Goal: Transaction & Acquisition: Purchase product/service

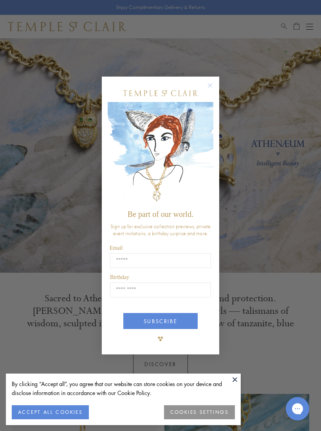
click at [208, 88] on circle "Close dialog" at bounding box center [209, 85] width 9 height 9
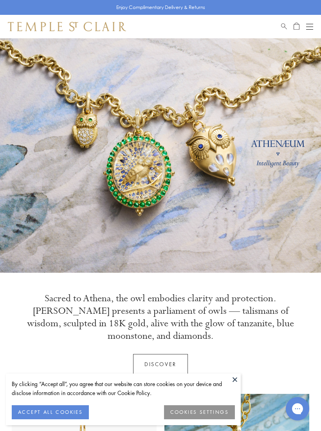
click at [311, 29] on div "Open navigation" at bounding box center [309, 29] width 7 height 0
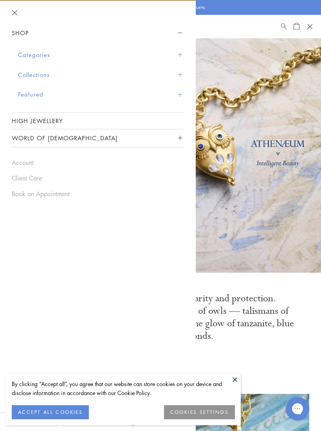
click at [26, 79] on button "Collections" at bounding box center [101, 75] width 166 height 20
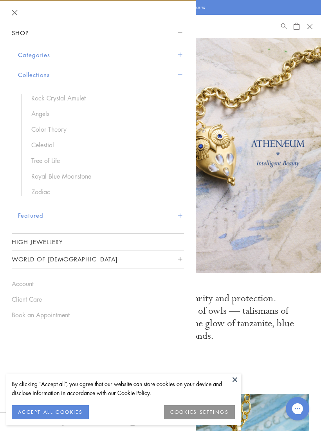
click at [32, 116] on link "Angels" at bounding box center [103, 113] width 145 height 9
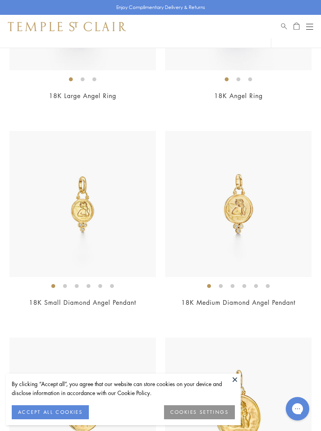
scroll to position [505, 0]
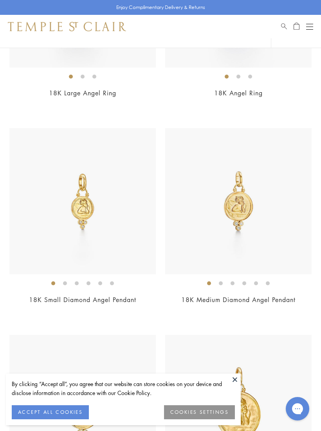
click at [274, 297] on link "18K Medium Diamond Angel Pendant" at bounding box center [238, 300] width 114 height 9
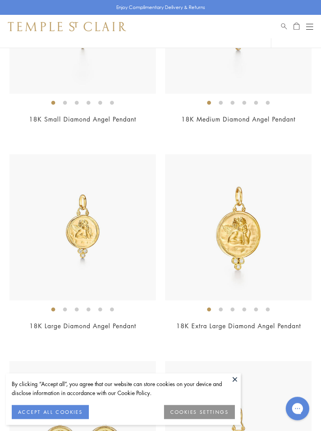
scroll to position [695, 0]
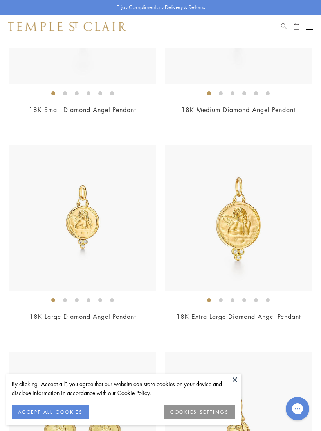
click at [122, 312] on link "18K Large Diamond Angel Pendant" at bounding box center [82, 316] width 107 height 9
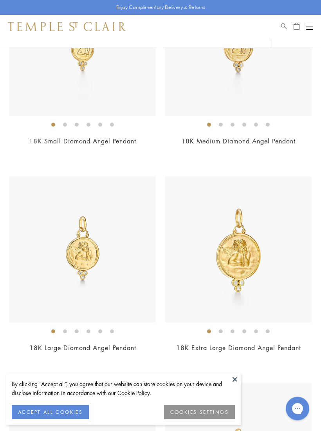
scroll to position [662, 0]
click at [253, 83] on img at bounding box center [238, 44] width 146 height 146
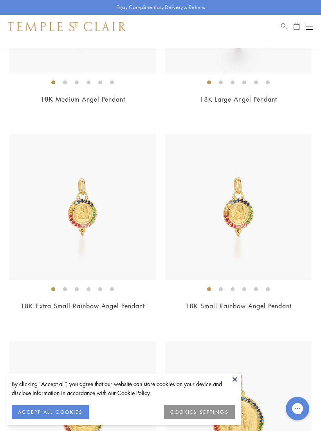
scroll to position [1329, 0]
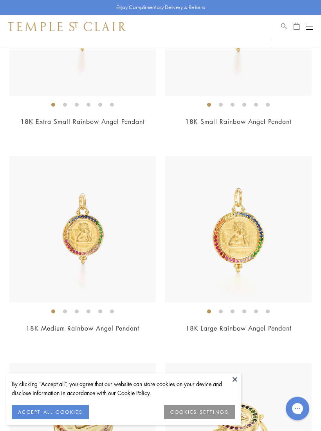
click at [310, 27] on button "Open navigation" at bounding box center [309, 26] width 7 height 9
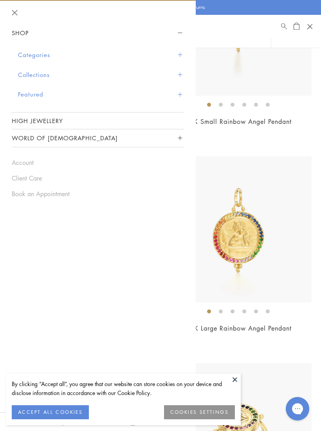
click at [30, 54] on button "Categories" at bounding box center [101, 55] width 166 height 20
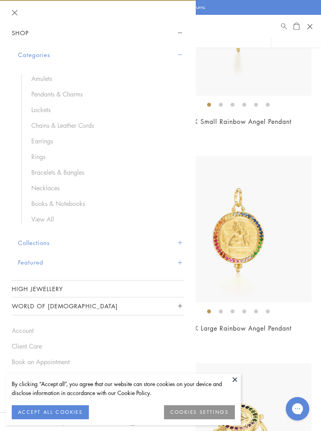
click at [45, 127] on link "Chains & Leather Cords" at bounding box center [103, 125] width 145 height 9
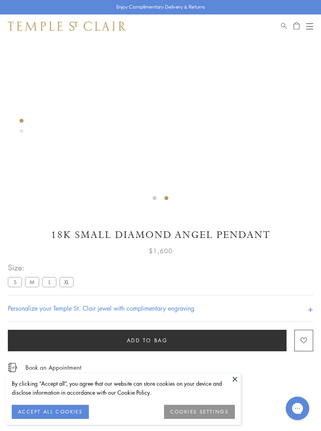
scroll to position [154, 0]
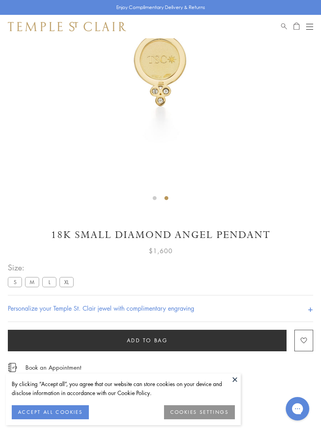
click at [56, 280] on label "L" at bounding box center [49, 282] width 14 height 10
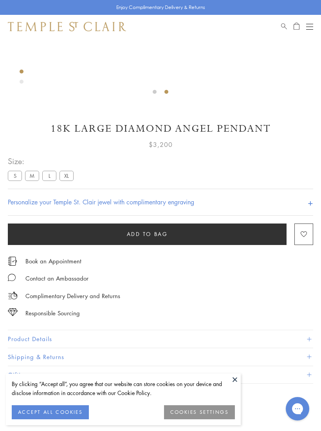
scroll to position [262, 0]
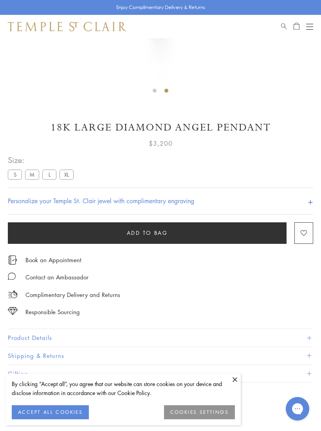
click at [71, 419] on button "ACCEPT ALL COOKIES" at bounding box center [50, 412] width 77 height 14
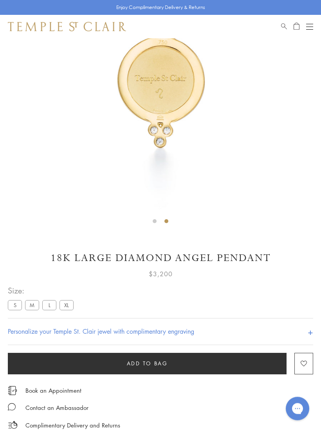
scroll to position [131, 0]
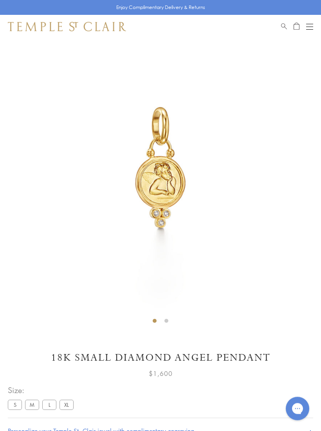
scroll to position [38, 0]
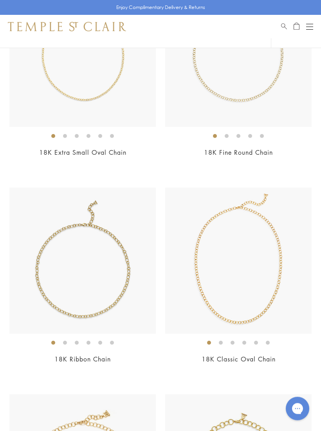
scroll to position [362, 0]
click at [262, 149] on link "18K Fine Round Chain" at bounding box center [238, 152] width 69 height 9
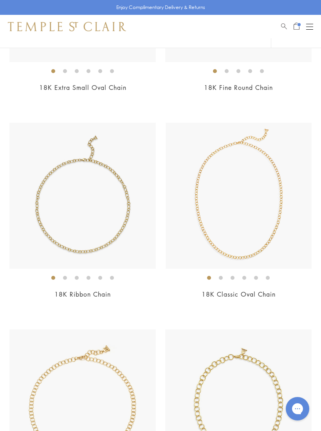
scroll to position [432, 0]
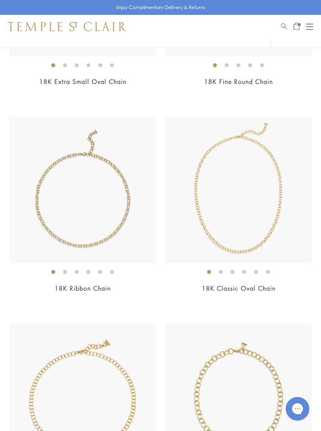
click at [261, 289] on link "18K Classic Oval Chain" at bounding box center [238, 288] width 74 height 9
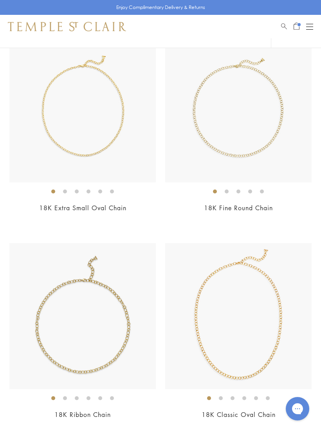
scroll to position [306, 0]
click at [65, 115] on img at bounding box center [82, 110] width 146 height 146
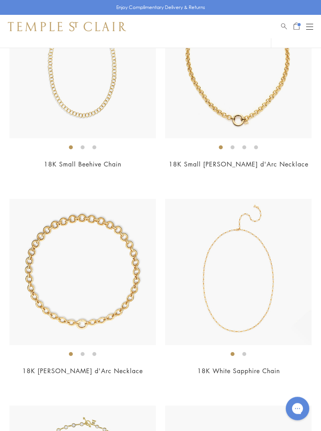
scroll to position [1168, 0]
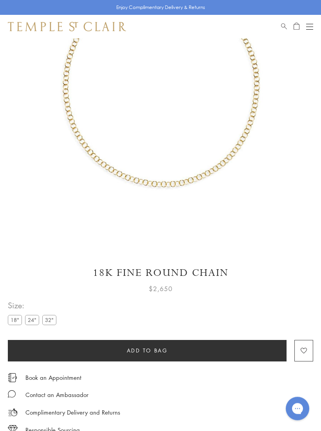
scroll to position [114, 0]
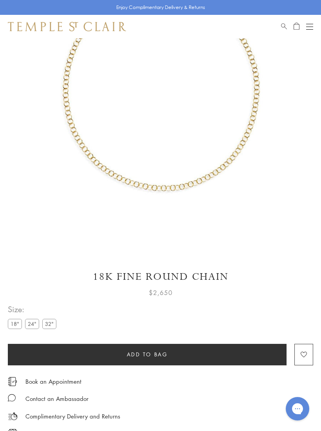
click at [202, 357] on button "Add to bag" at bounding box center [147, 355] width 278 height 22
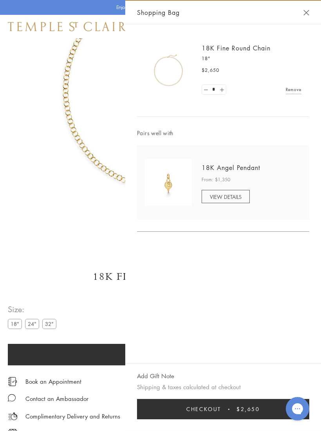
click at [307, 14] on button "Close Shopping Bag" at bounding box center [306, 13] width 6 height 6
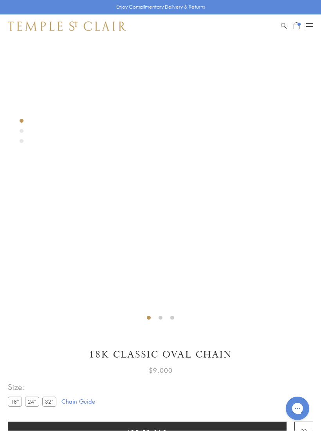
scroll to position [38, 0]
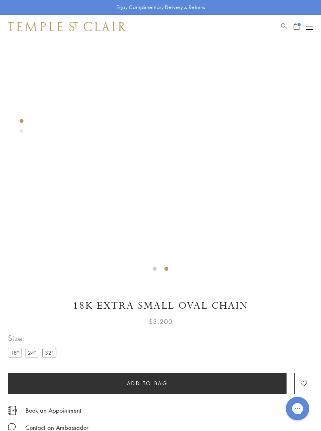
scroll to position [83, 0]
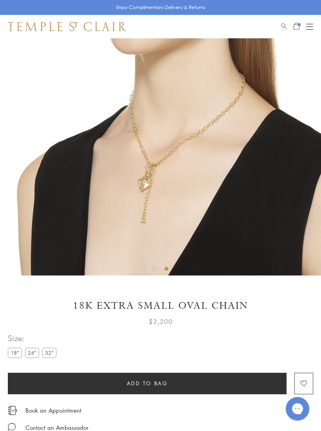
click at [219, 163] on img at bounding box center [160, 115] width 321 height 321
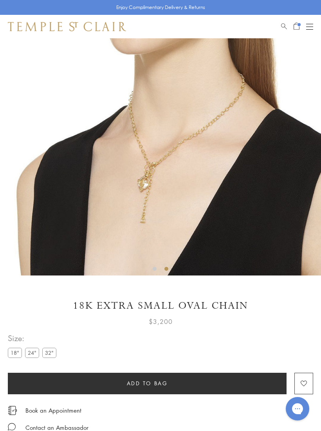
click at [218, 165] on img at bounding box center [160, 115] width 321 height 321
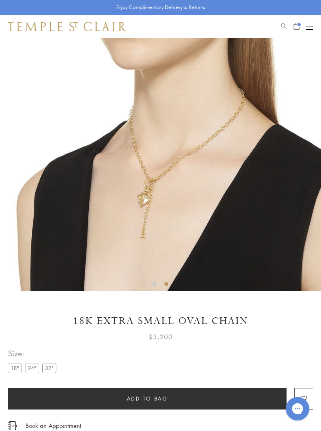
scroll to position [68, 0]
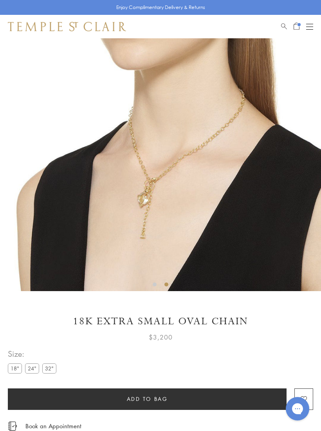
click at [177, 404] on button "Add to bag" at bounding box center [147, 400] width 278 height 22
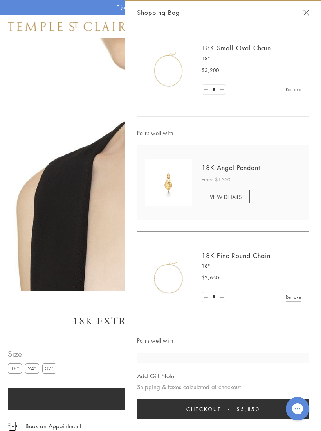
click at [296, 290] on div "* Remove" at bounding box center [251, 297] width 100 height 15
click at [296, 299] on link "Remove" at bounding box center [293, 297] width 16 height 9
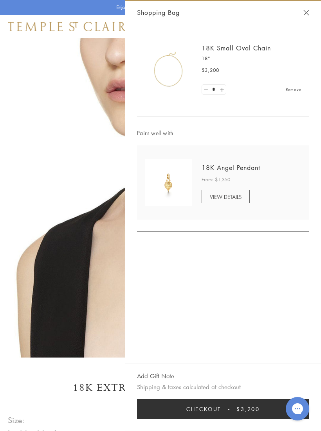
scroll to position [0, 0]
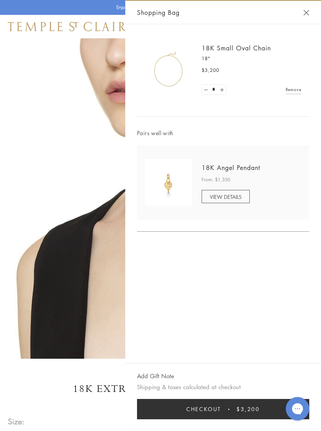
click at [235, 197] on span "VIEW DETAILS" at bounding box center [226, 196] width 32 height 7
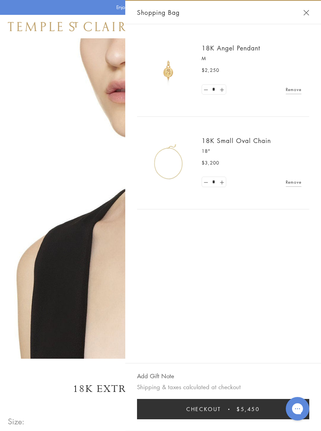
click at [307, 14] on button "Close Shopping Bag" at bounding box center [306, 13] width 6 height 6
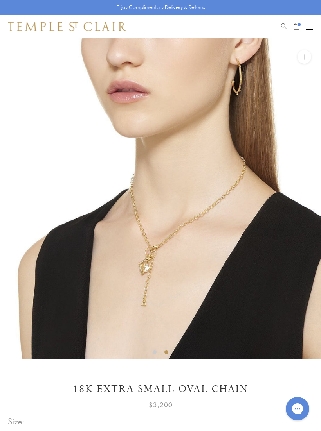
click at [210, 249] on img at bounding box center [161, 198] width 321 height 321
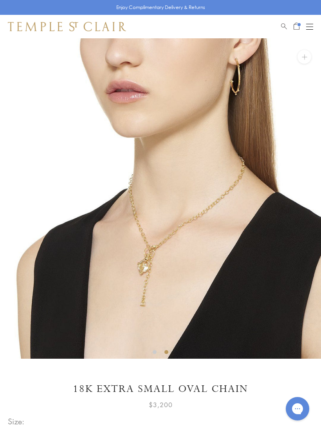
click at [149, 262] on img at bounding box center [160, 198] width 321 height 321
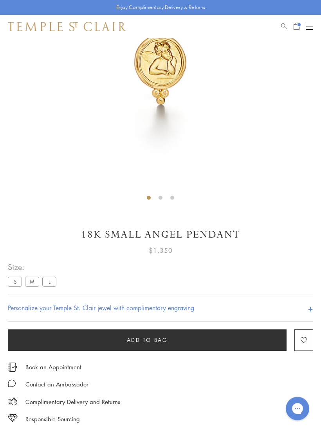
scroll to position [154, 0]
click at [35, 285] on label "M" at bounding box center [32, 282] width 14 height 10
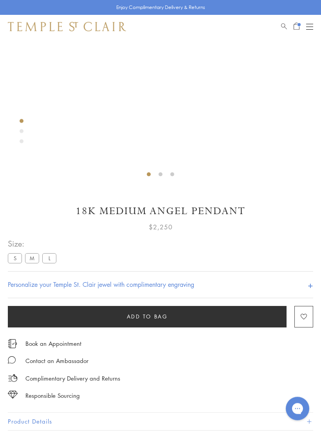
scroll to position [178, 0]
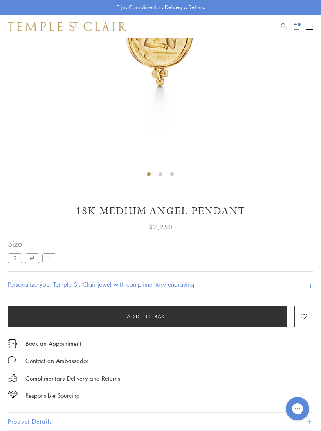
click at [192, 323] on button "Add to bag" at bounding box center [147, 317] width 278 height 22
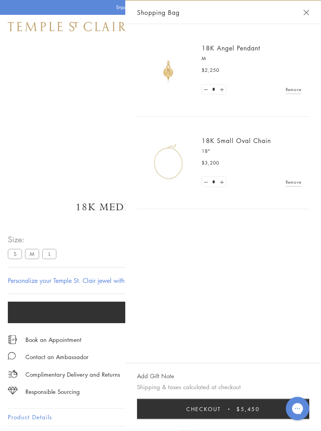
scroll to position [182, 0]
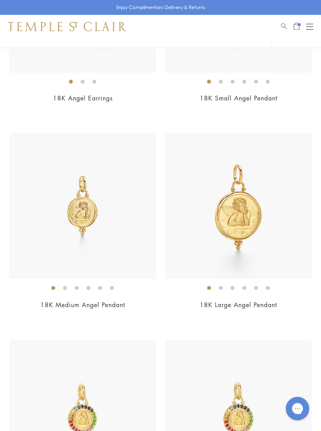
scroll to position [1121, 0]
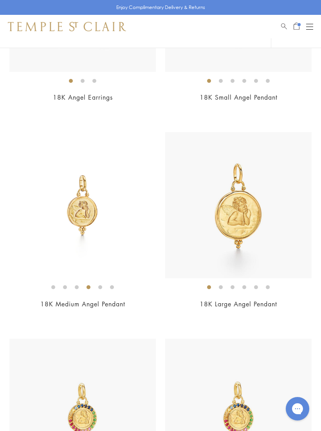
click at [249, 216] on img at bounding box center [238, 205] width 146 height 146
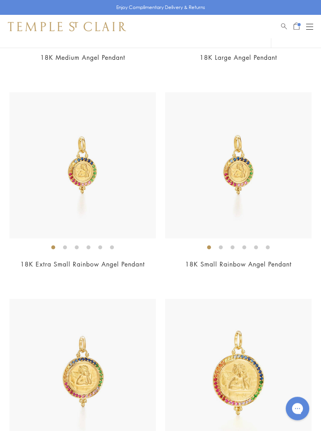
scroll to position [1337, 0]
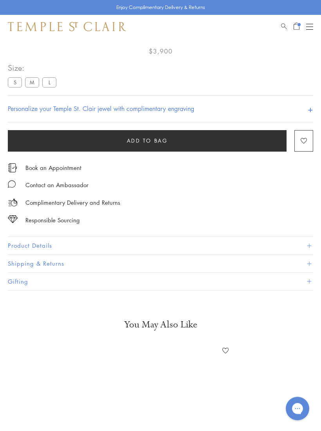
scroll to position [38, 0]
